Goal: Complete application form

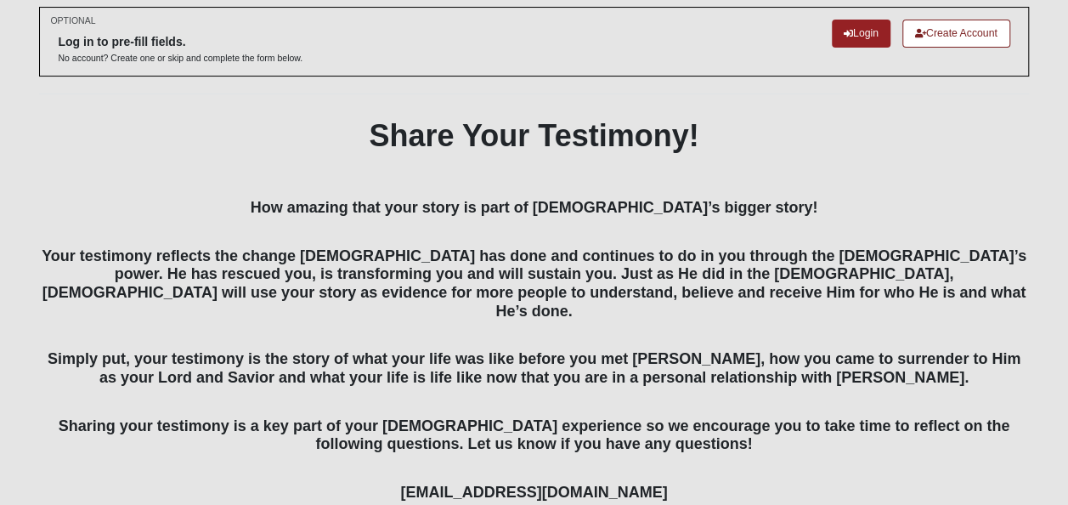
scroll to position [157, 0]
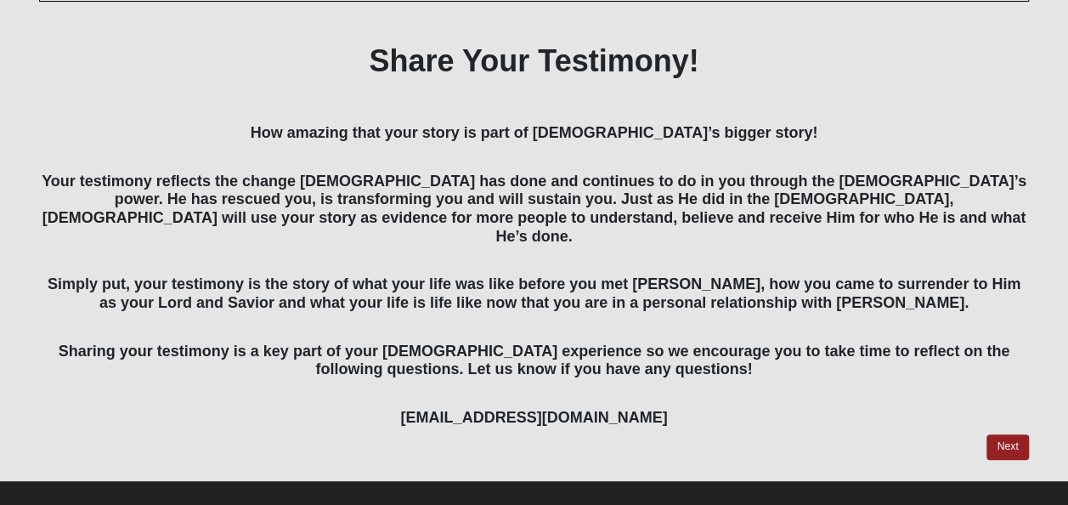
drag, startPoint x: 997, startPoint y: 426, endPoint x: 826, endPoint y: 428, distance: 170.9
click at [826, 434] on div at bounding box center [533, 446] width 989 height 25
click at [1016, 434] on link "Next" at bounding box center [1008, 446] width 42 height 25
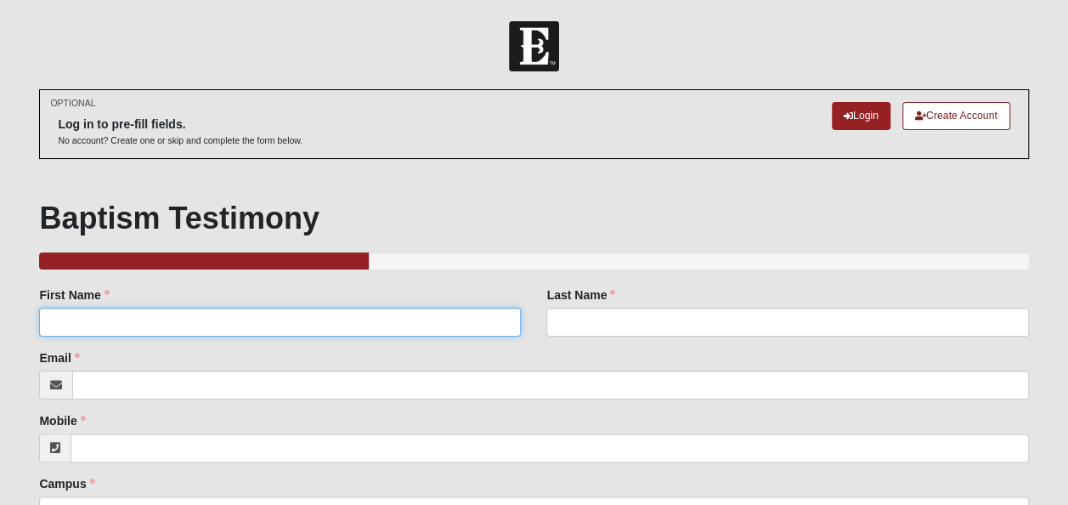
click at [337, 323] on input "First Name" at bounding box center [280, 322] width 482 height 29
type input "[PERSON_NAME]"
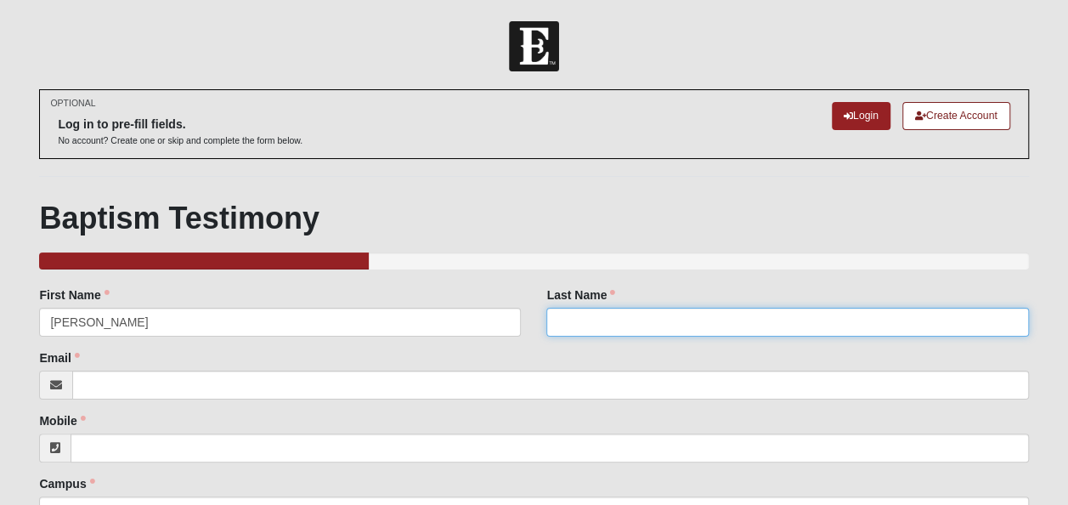
click at [675, 311] on input "Last Name" at bounding box center [788, 322] width 482 height 29
type input "[PERSON_NAME]"
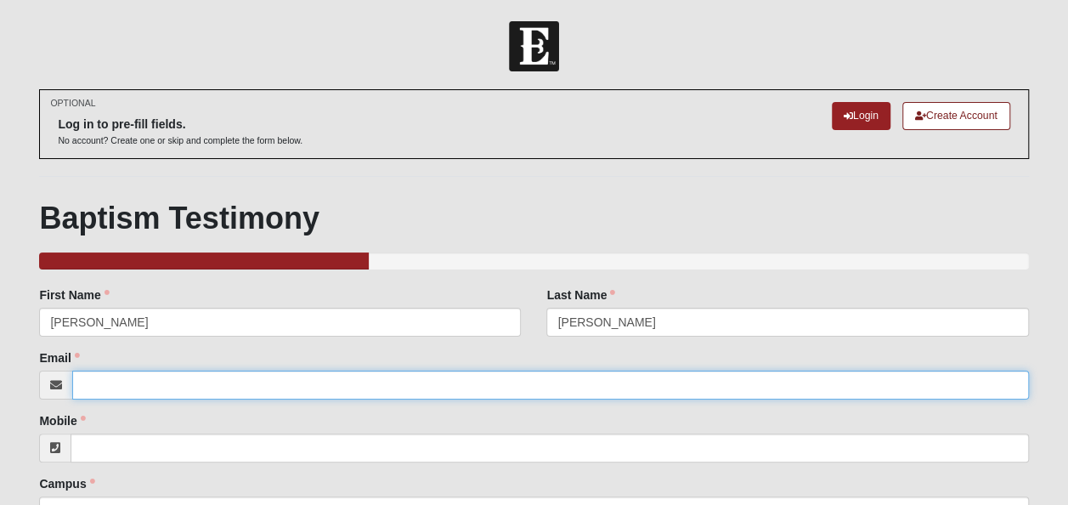
click at [114, 393] on input "Email" at bounding box center [550, 385] width 956 height 29
type input "[EMAIL_ADDRESS][DOMAIN_NAME]"
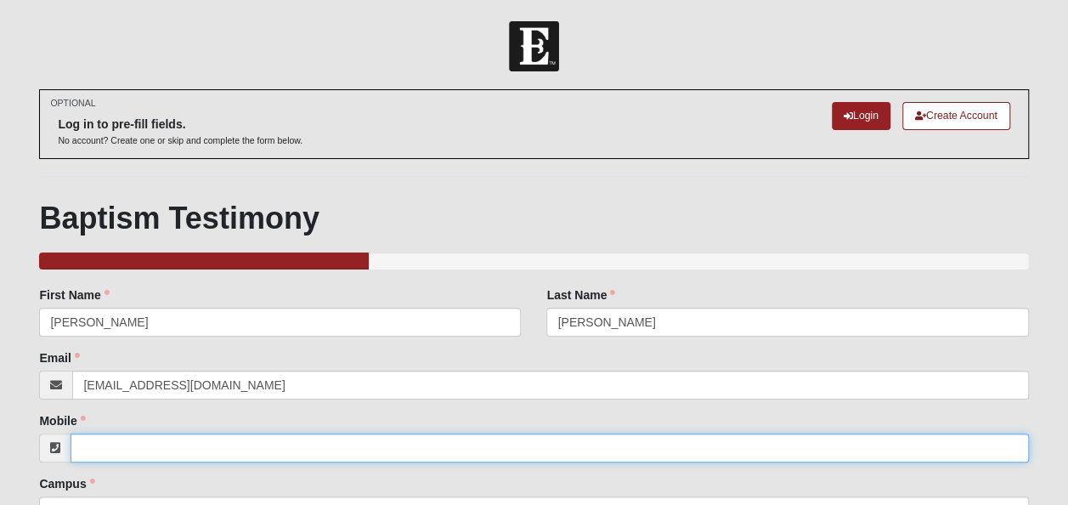
click at [189, 445] on input "Mobile" at bounding box center [550, 447] width 958 height 29
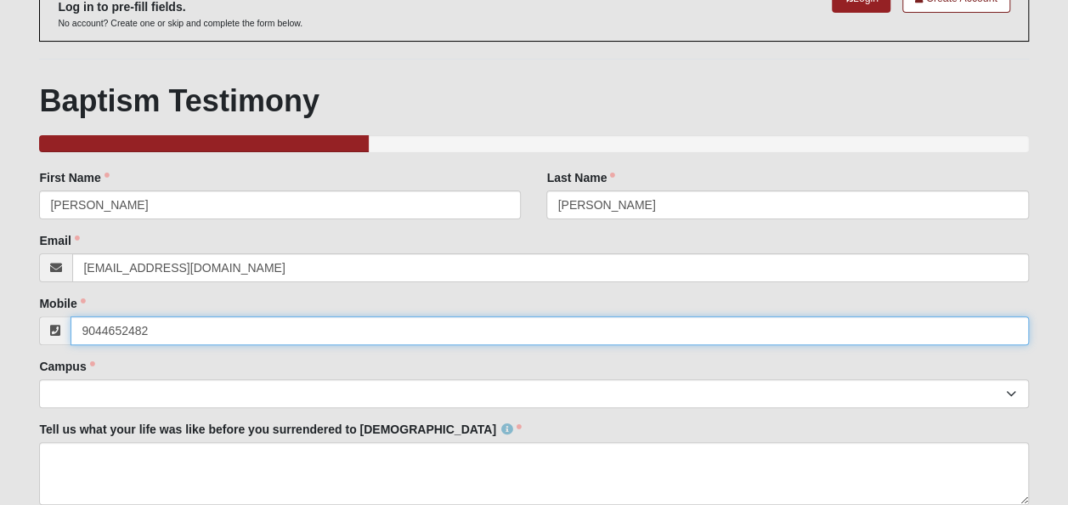
scroll to position [170, 0]
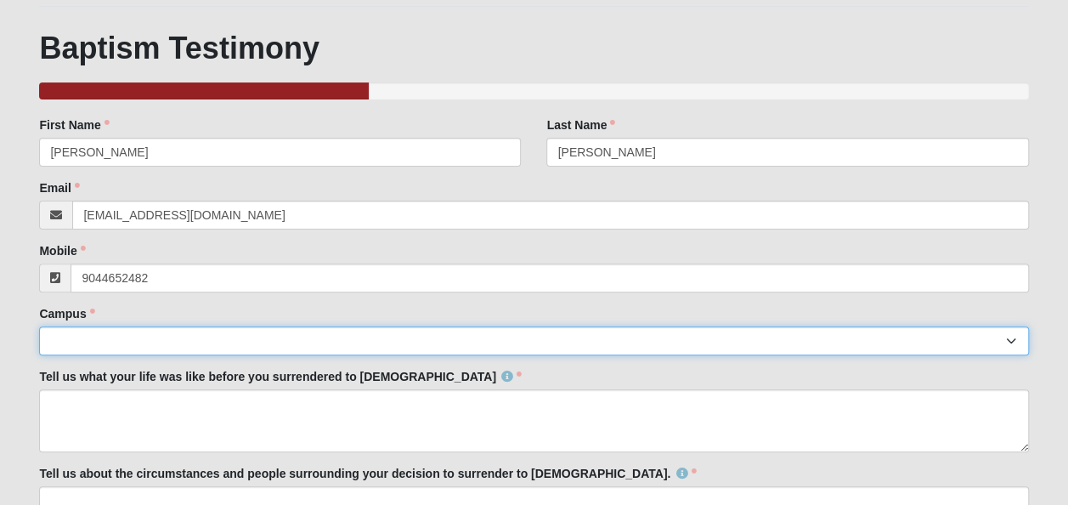
type input "[PHONE_NUMBER]"
click at [75, 334] on select "Arlington Baymeadows Eleven22 Online [PERSON_NAME][GEOGRAPHIC_DATA] Jesup [GEOG…" at bounding box center [533, 340] width 989 height 29
select select "11"
click at [39, 326] on select "Arlington Baymeadows Eleven22 Online [PERSON_NAME][GEOGRAPHIC_DATA] Jesup [GEOG…" at bounding box center [533, 340] width 989 height 29
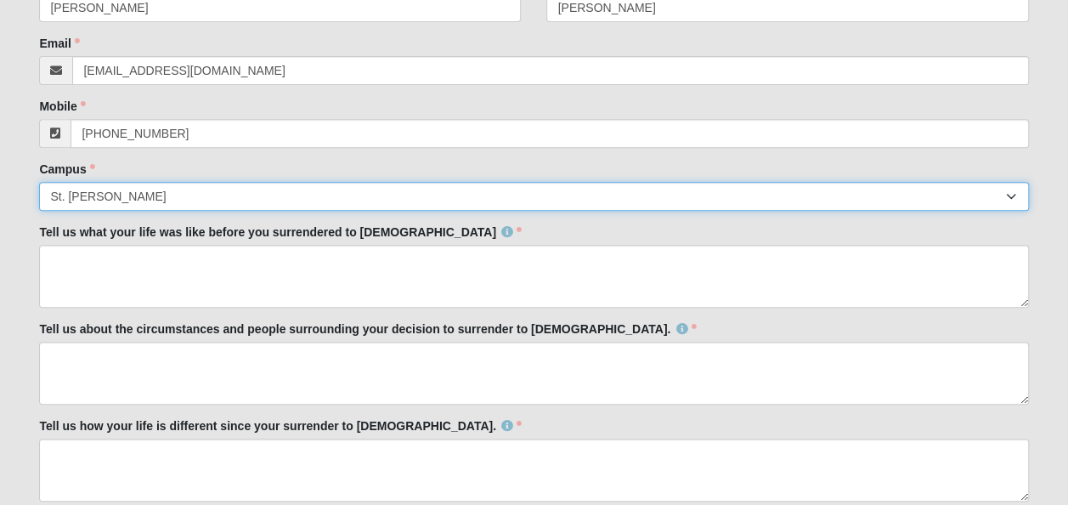
scroll to position [340, 0]
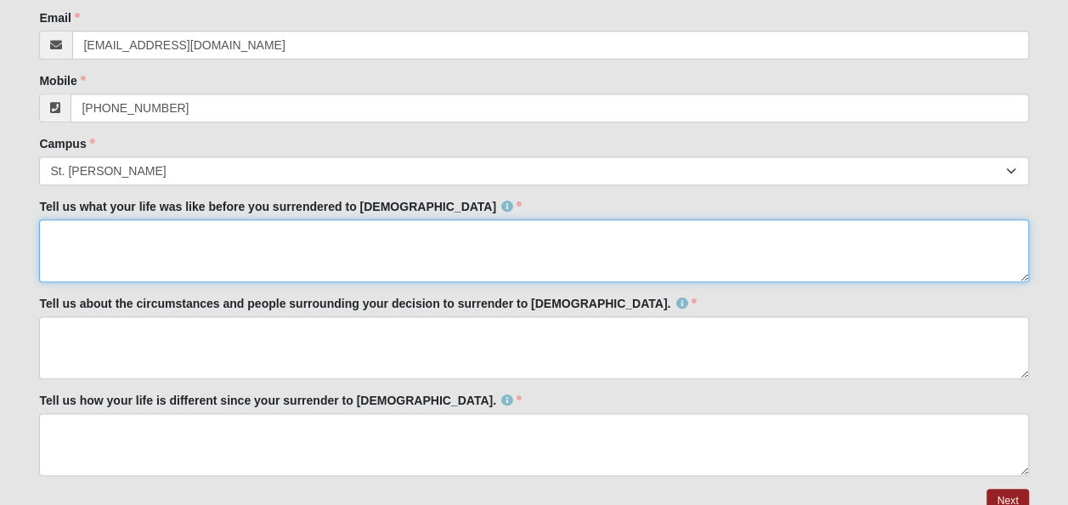
click at [58, 248] on textarea "Tell us what your life was like before you surrendered to [DEMOGRAPHIC_DATA]" at bounding box center [533, 250] width 989 height 63
click at [274, 240] on textarea "Tell us what your life was like before you surrendered to [DEMOGRAPHIC_DATA]" at bounding box center [533, 250] width 989 height 63
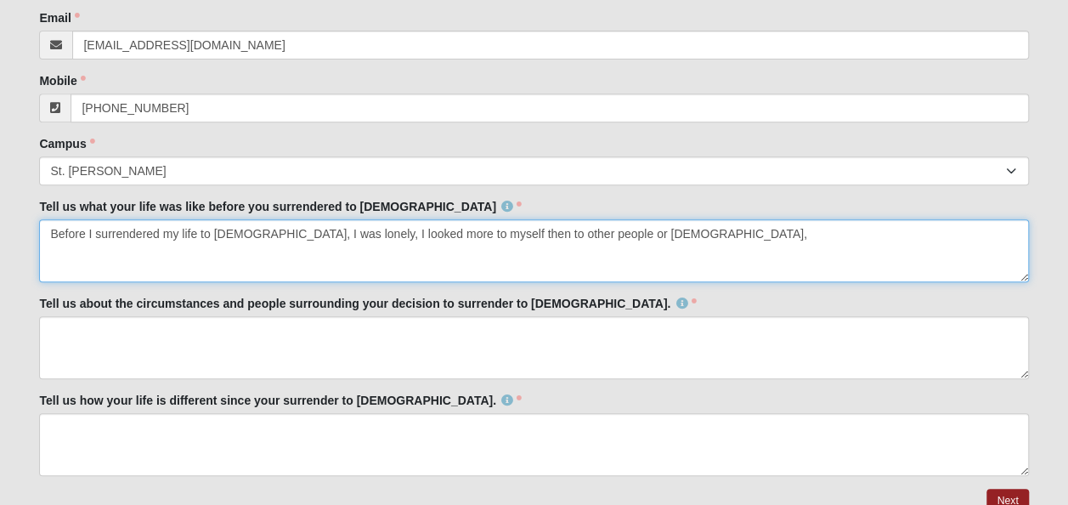
click at [463, 235] on textarea "Before I surrendered my life to [DEMOGRAPHIC_DATA], I was lonely, I looked more…" at bounding box center [533, 250] width 989 height 63
click at [609, 232] on textarea "Before I surrendered my life to [DEMOGRAPHIC_DATA], I was lonely, I looked more…" at bounding box center [533, 250] width 989 height 63
click at [320, 230] on textarea "Before I surrendered my life to [DEMOGRAPHIC_DATA], I was lonely, I looked more…" at bounding box center [533, 250] width 989 height 63
click at [314, 238] on textarea "Before I surrendered my life to [DEMOGRAPHIC_DATA], I was lonely, and I looked …" at bounding box center [533, 250] width 989 height 63
click at [317, 230] on textarea "Before I surrendered my life to [DEMOGRAPHIC_DATA], I was lonely, and I looked …" at bounding box center [533, 250] width 989 height 63
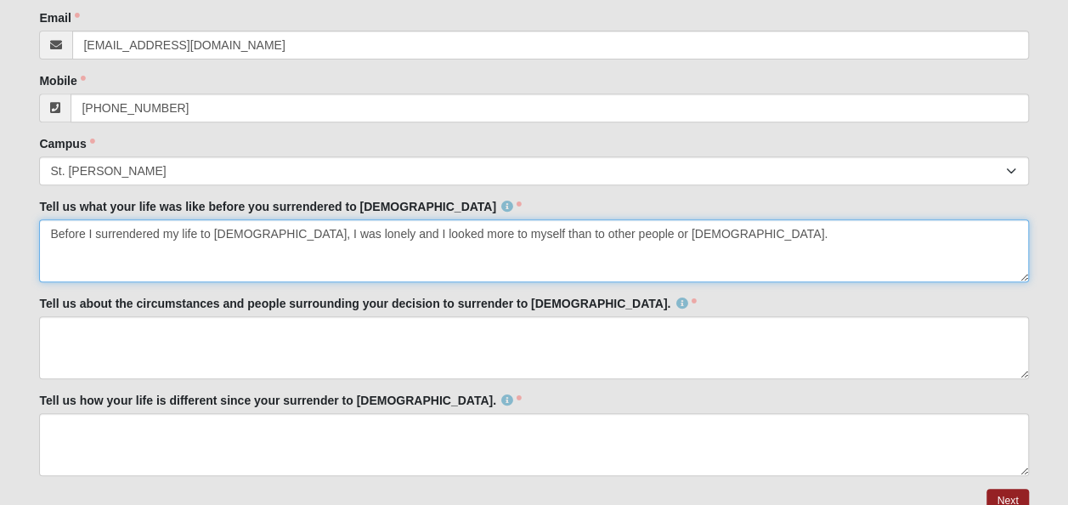
click at [662, 229] on textarea "Before I surrendered my life to [DEMOGRAPHIC_DATA], I was lonely and I looked m…" at bounding box center [533, 250] width 989 height 63
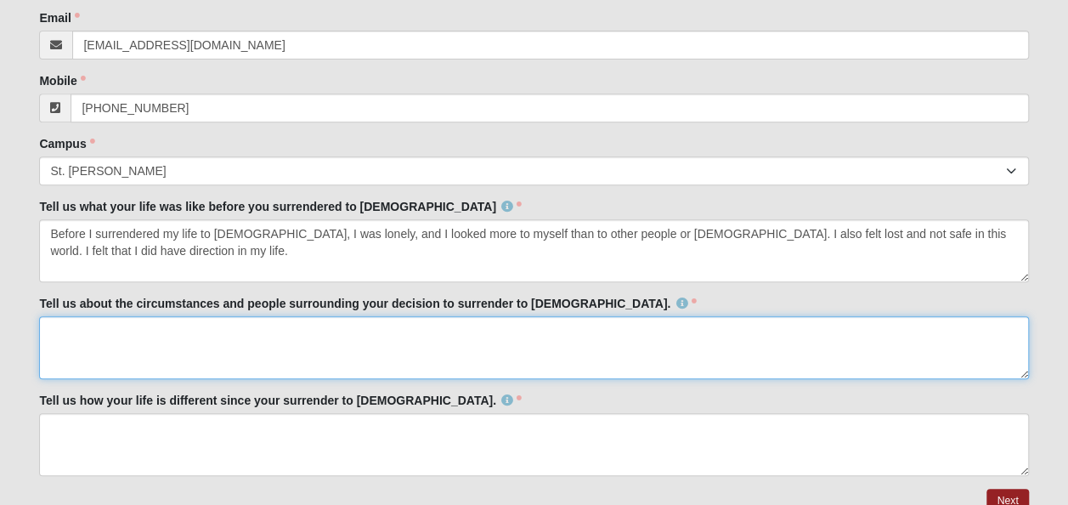
click at [117, 328] on textarea "Tell us about the circumstances and people surrounding your decision to surrend…" at bounding box center [533, 347] width 989 height 63
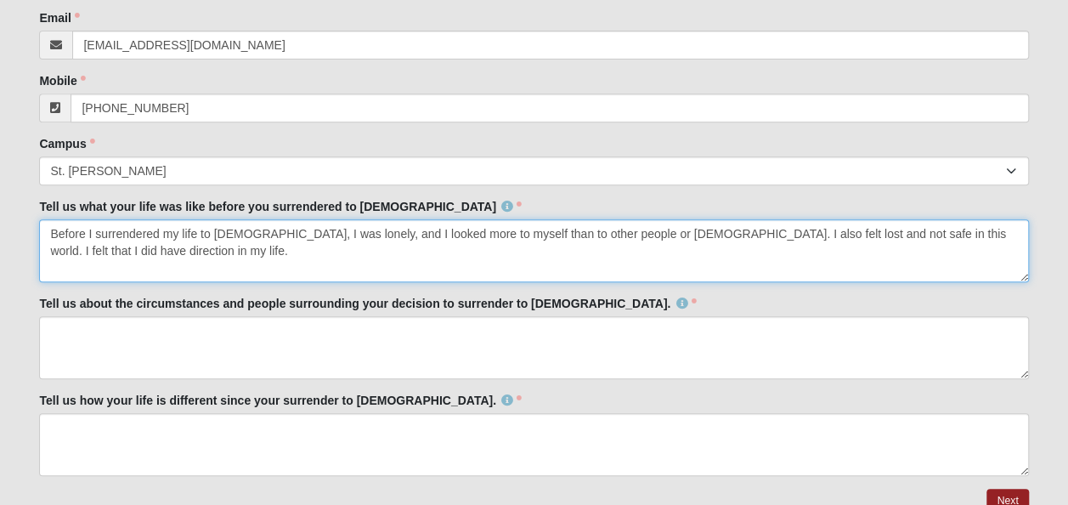
click at [915, 224] on textarea "Before I surrendered my life to [DEMOGRAPHIC_DATA], I was lonely, and I looked …" at bounding box center [533, 250] width 989 height 63
drag, startPoint x: 464, startPoint y: 229, endPoint x: 416, endPoint y: 229, distance: 48.4
click at [416, 229] on textarea "Before I surrendered my life to [DEMOGRAPHIC_DATA], I was lonely, and I looked …" at bounding box center [533, 250] width 989 height 63
click at [522, 231] on textarea "Before I surrendered my life to [DEMOGRAPHIC_DATA], I was lonely, and I looked …" at bounding box center [533, 250] width 989 height 63
drag, startPoint x: 428, startPoint y: 229, endPoint x: 441, endPoint y: 248, distance: 22.6
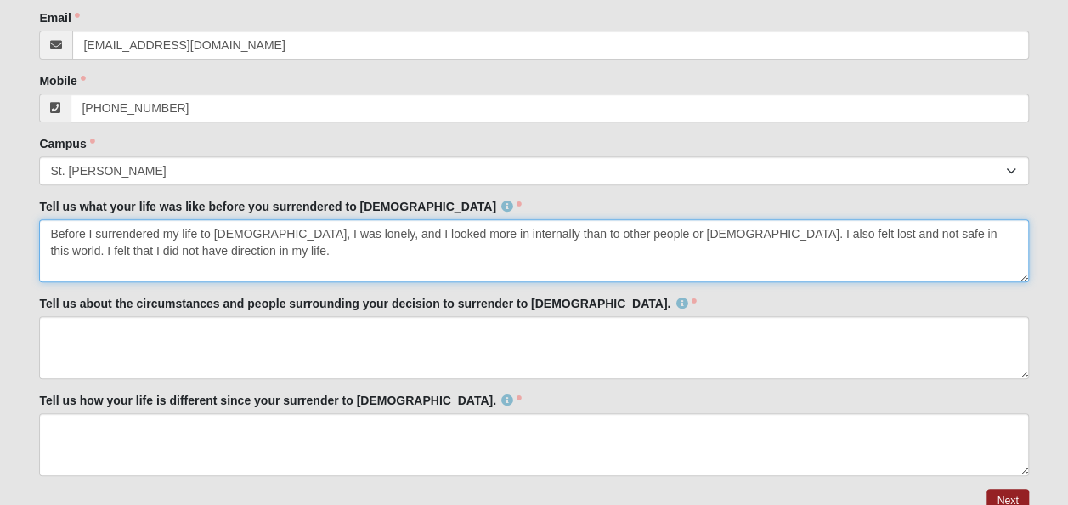
click at [428, 229] on textarea "Before I surrendered my life to [DEMOGRAPHIC_DATA], I was lonely, and I looked …" at bounding box center [533, 250] width 989 height 63
drag, startPoint x: 509, startPoint y: 234, endPoint x: 546, endPoint y: 275, distance: 54.8
click at [509, 234] on textarea "Before I surrendered my life to [DEMOGRAPHIC_DATA], I was lonely, and I looked …" at bounding box center [533, 250] width 989 height 63
click at [641, 230] on textarea "Before I surrendered my life to [DEMOGRAPHIC_DATA], I was lonely, and I looked …" at bounding box center [533, 250] width 989 height 63
click at [707, 229] on textarea "Before I surrendered my life to [DEMOGRAPHIC_DATA], I was lonely, and I looked …" at bounding box center [533, 250] width 989 height 63
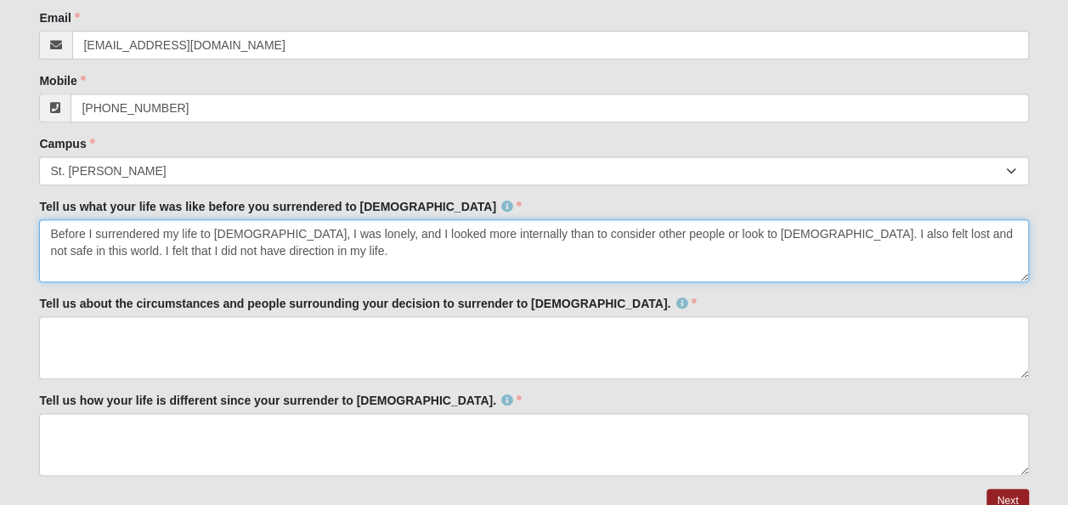
drag, startPoint x: 711, startPoint y: 231, endPoint x: 753, endPoint y: 252, distance: 47.5
click at [711, 230] on textarea "Before I surrendered my life to [DEMOGRAPHIC_DATA], I was lonely, and I looked …" at bounding box center [533, 250] width 989 height 63
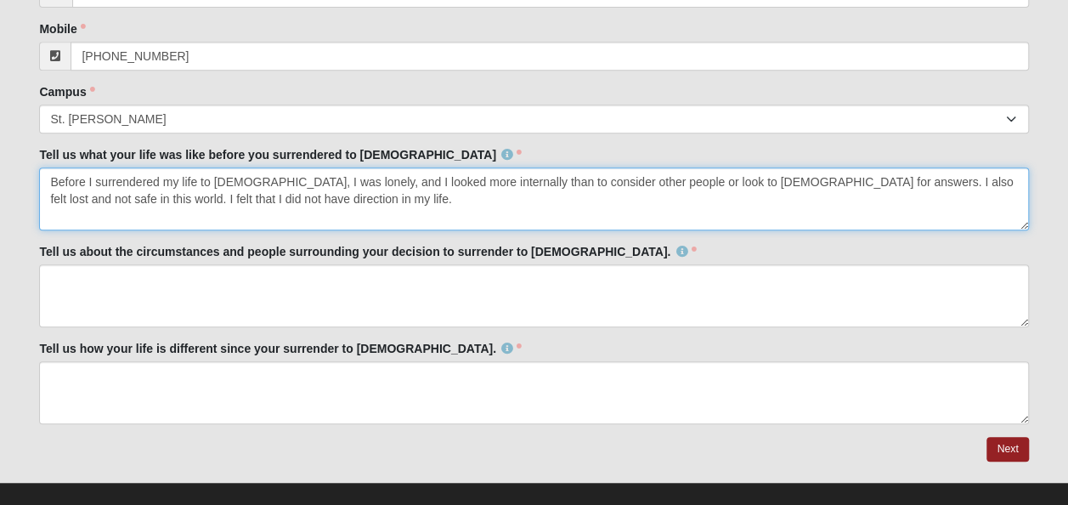
scroll to position [411, 0]
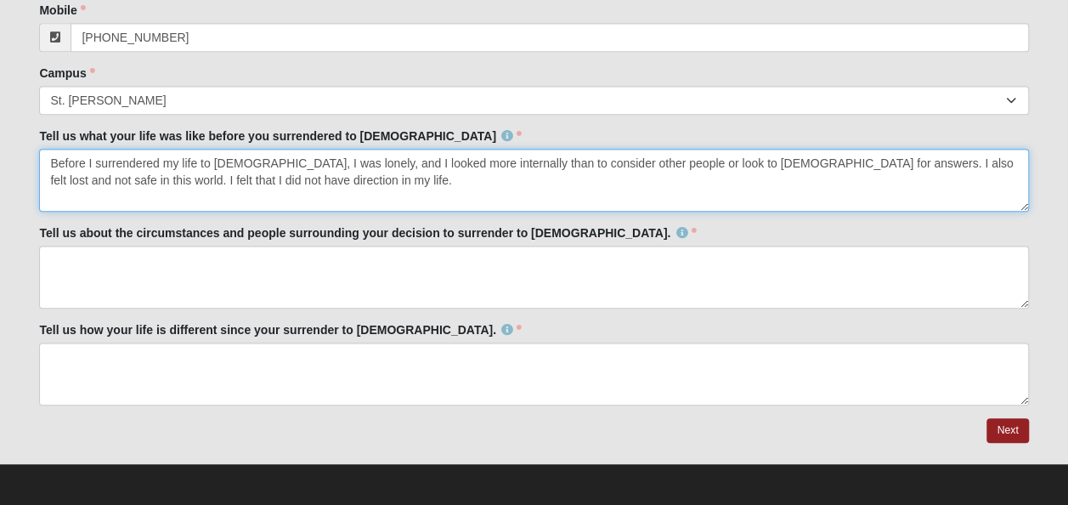
type textarea "Before I surrendered my life to [DEMOGRAPHIC_DATA], I was lonely, and I looked …"
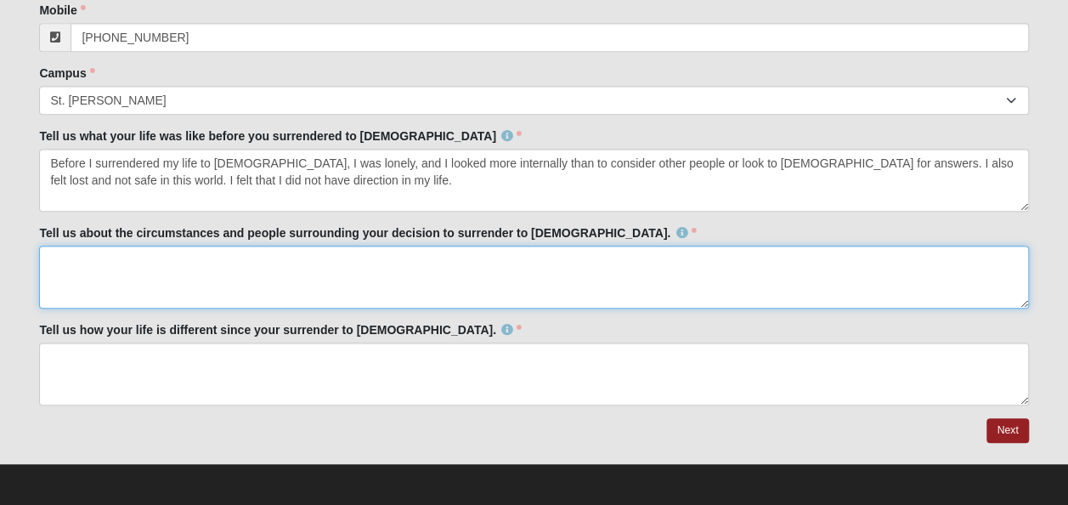
click at [382, 282] on textarea "Tell us about the circumstances and people surrounding your decision to surrend…" at bounding box center [533, 277] width 989 height 63
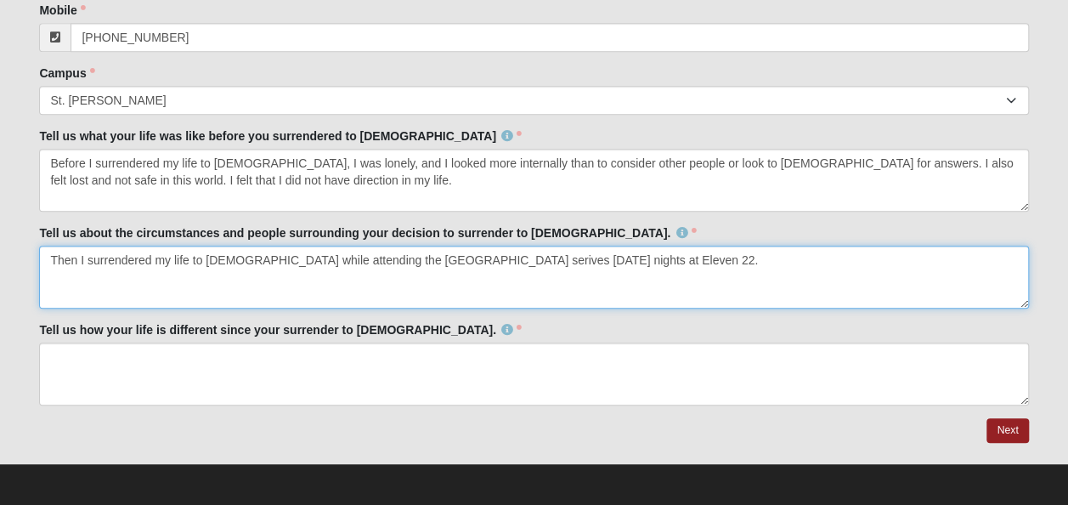
click at [386, 285] on textarea "Then I surrendered my life to [DEMOGRAPHIC_DATA] while attending the [GEOGRAPHI…" at bounding box center [533, 277] width 989 height 63
click at [675, 255] on textarea "Then I surrendered my life to [DEMOGRAPHIC_DATA] while attending the middle sch…" at bounding box center [533, 277] width 989 height 63
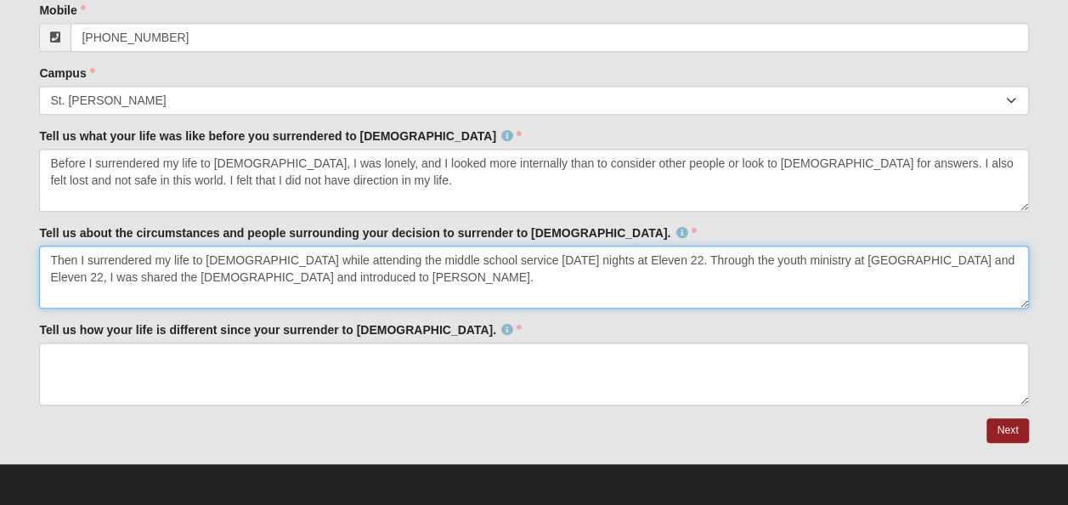
click at [208, 277] on textarea "Then I surrendered my life to [DEMOGRAPHIC_DATA] while attending the middle sch…" at bounding box center [533, 277] width 989 height 63
click at [411, 284] on textarea "Then I surrendered my life to [DEMOGRAPHIC_DATA] while attending the middle sch…" at bounding box center [533, 277] width 989 height 63
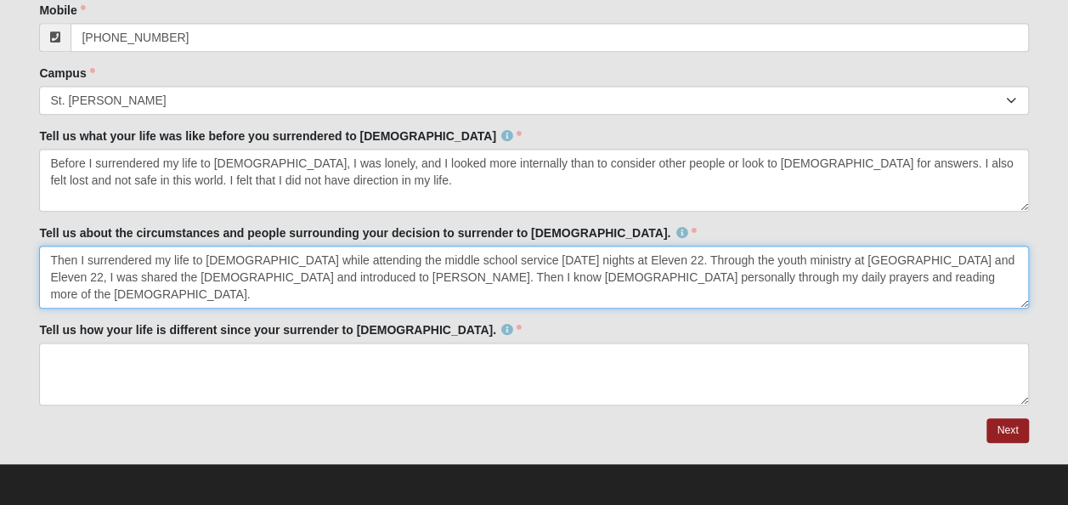
type textarea "Then I surrendered my life to [DEMOGRAPHIC_DATA] while attending the middle sch…"
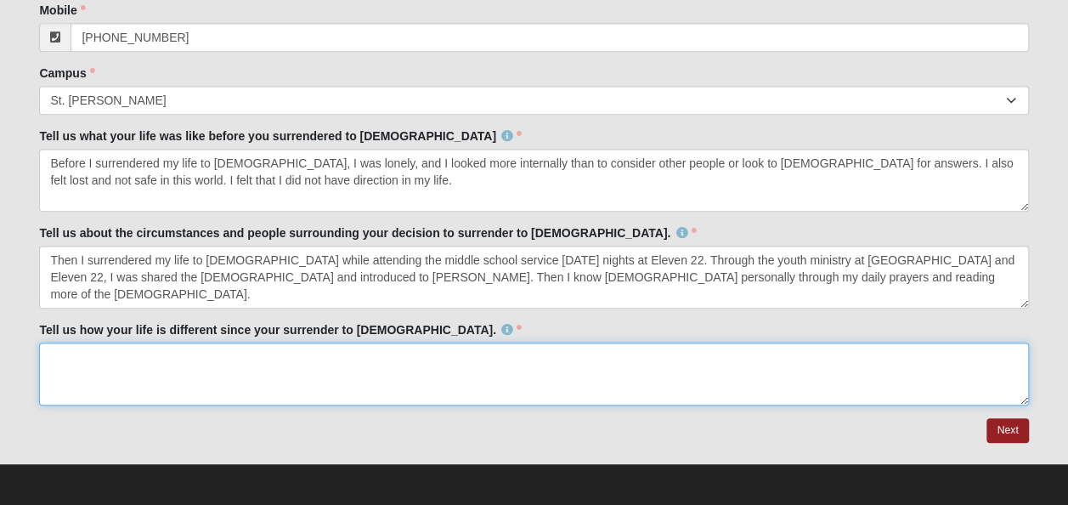
click at [258, 363] on textarea "Tell us how your life is different since your surrender to [DEMOGRAPHIC_DATA]." at bounding box center [533, 374] width 989 height 63
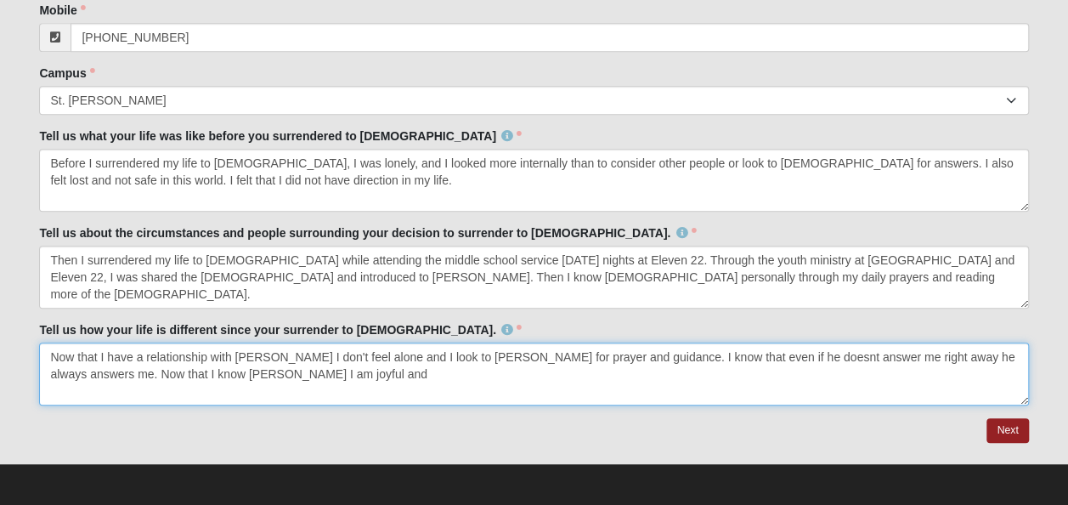
click at [367, 357] on textarea "Now that I have a relationship with [PERSON_NAME] I don't feel alone and I look…" at bounding box center [533, 374] width 989 height 63
click at [853, 351] on textarea "Now that I have a relationship with [PERSON_NAME] I don't feel alone, and I loo…" at bounding box center [533, 374] width 989 height 63
click at [267, 371] on textarea "Now that I have a relationship with [PERSON_NAME] I don't feel alone, and I loo…" at bounding box center [533, 374] width 989 height 63
type textarea "Now that I have a relationship with [PERSON_NAME] I don't feel alone, and I loo…"
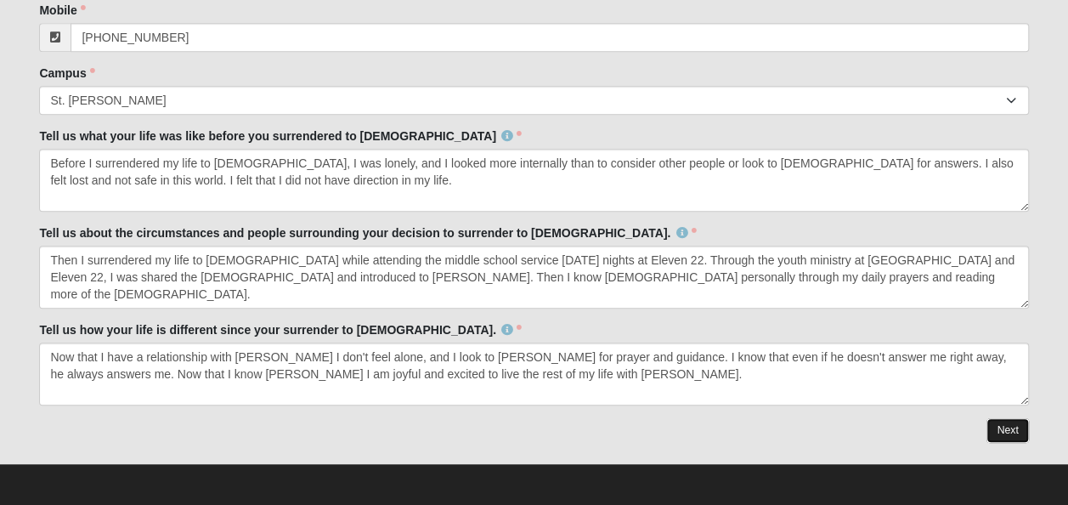
click at [1003, 431] on link "Next" at bounding box center [1008, 430] width 42 height 25
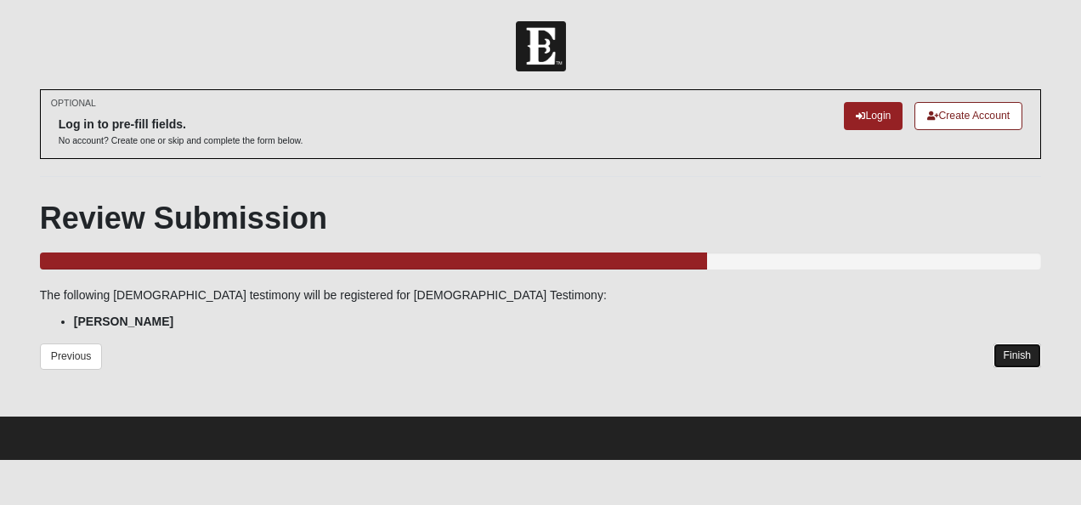
click at [1012, 350] on link "Finish" at bounding box center [1018, 355] width 48 height 25
